Goal: Obtain resource: Obtain resource

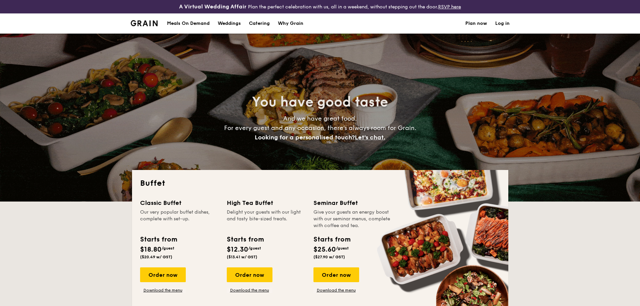
select select
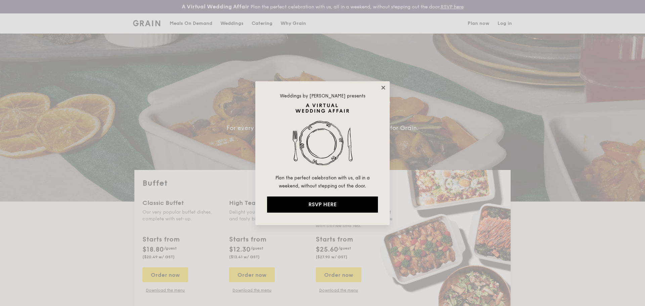
click at [385, 87] on icon at bounding box center [383, 88] width 6 height 6
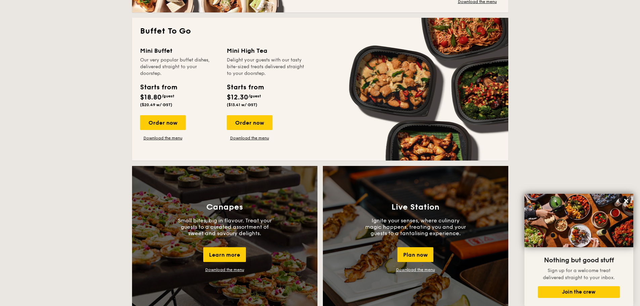
scroll to position [437, 0]
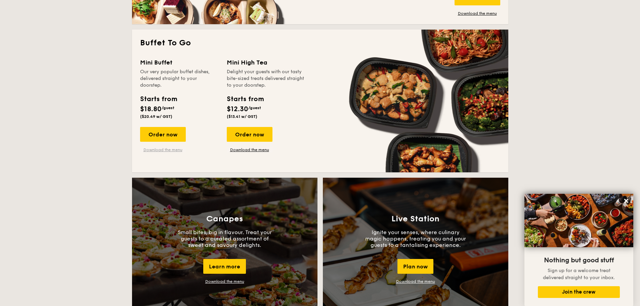
click at [175, 150] on link "Download the menu" at bounding box center [163, 149] width 46 height 5
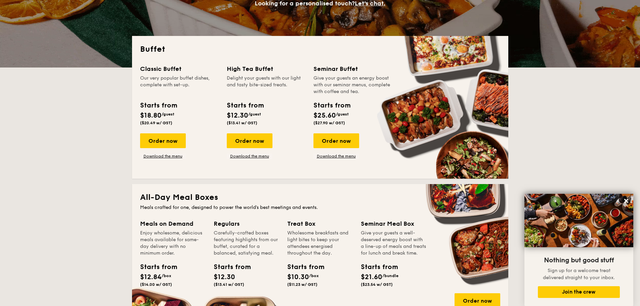
scroll to position [134, 0]
click at [161, 156] on link "Download the menu" at bounding box center [163, 155] width 46 height 5
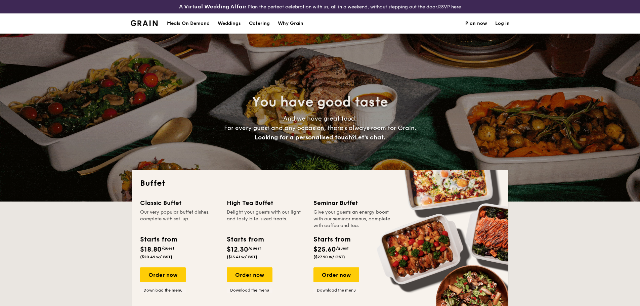
select select
